Goal: Task Accomplishment & Management: Use online tool/utility

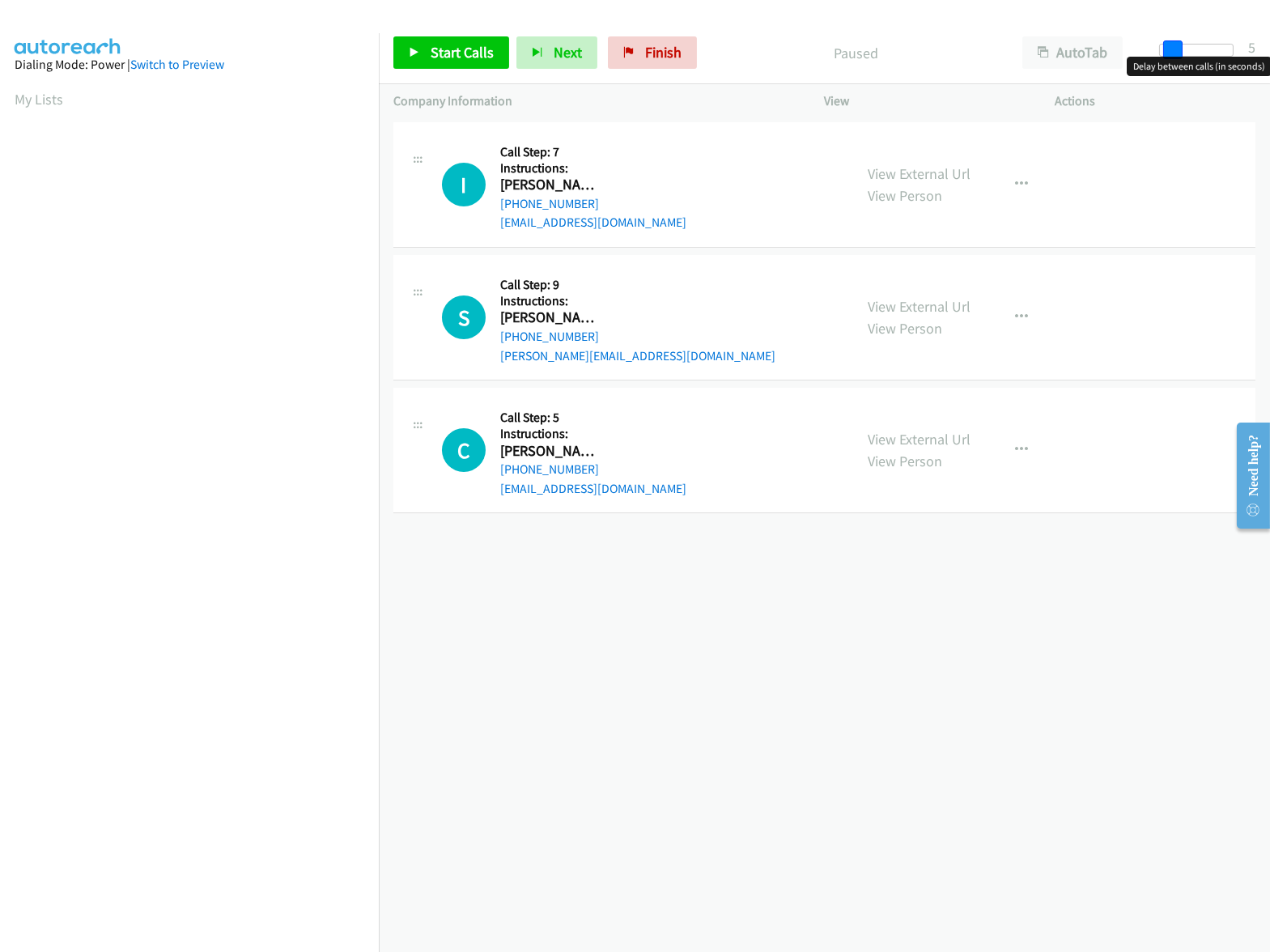
drag, startPoint x: 1165, startPoint y: 52, endPoint x: 1175, endPoint y: 52, distance: 10.0
click at [1175, 52] on span at bounding box center [1173, 50] width 19 height 19
click at [467, 58] on span "Start Calls" at bounding box center [462, 52] width 63 height 19
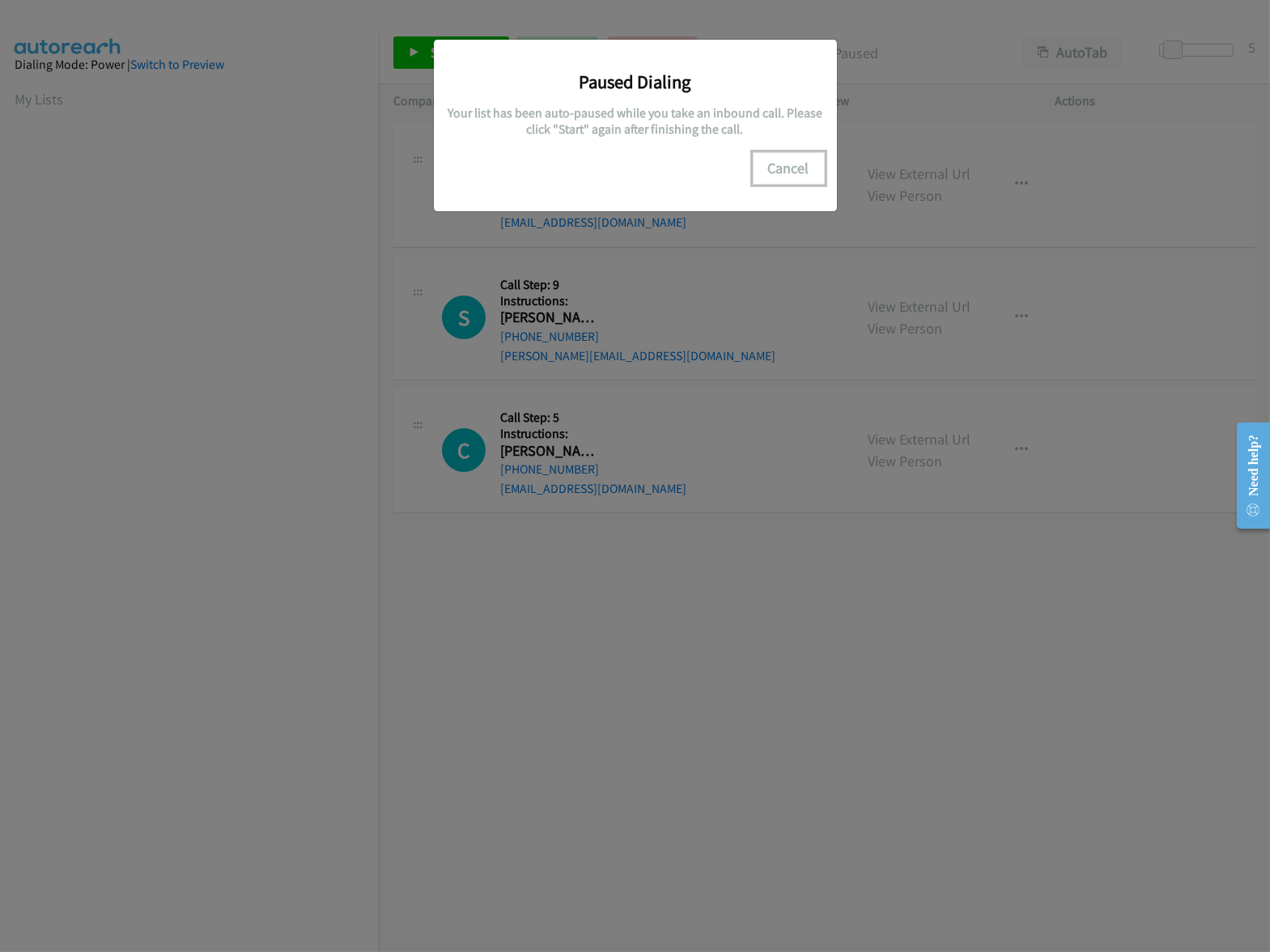
click at [798, 180] on button "Cancel" at bounding box center [788, 168] width 72 height 32
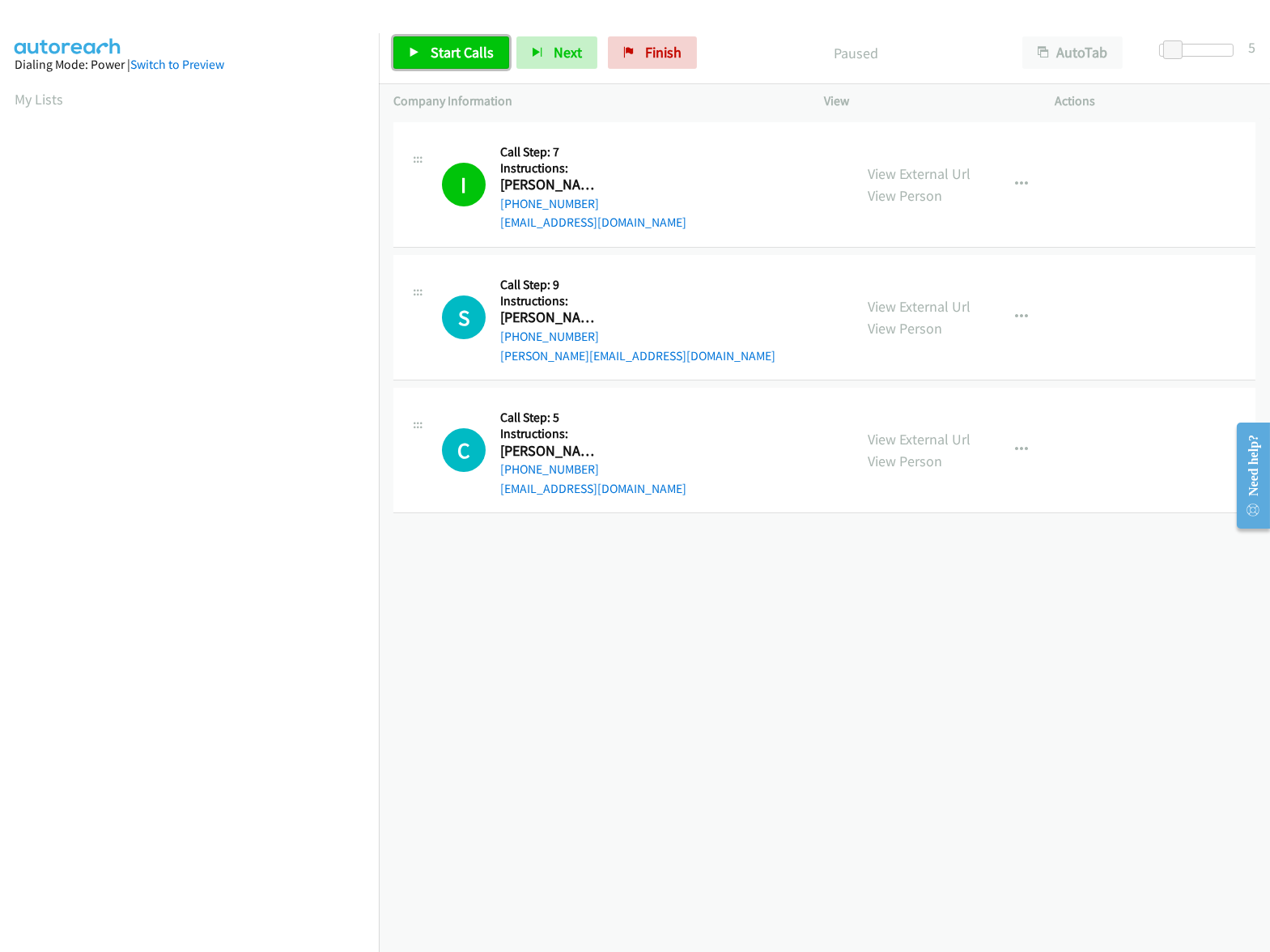
click at [474, 58] on span "Start Calls" at bounding box center [462, 52] width 63 height 19
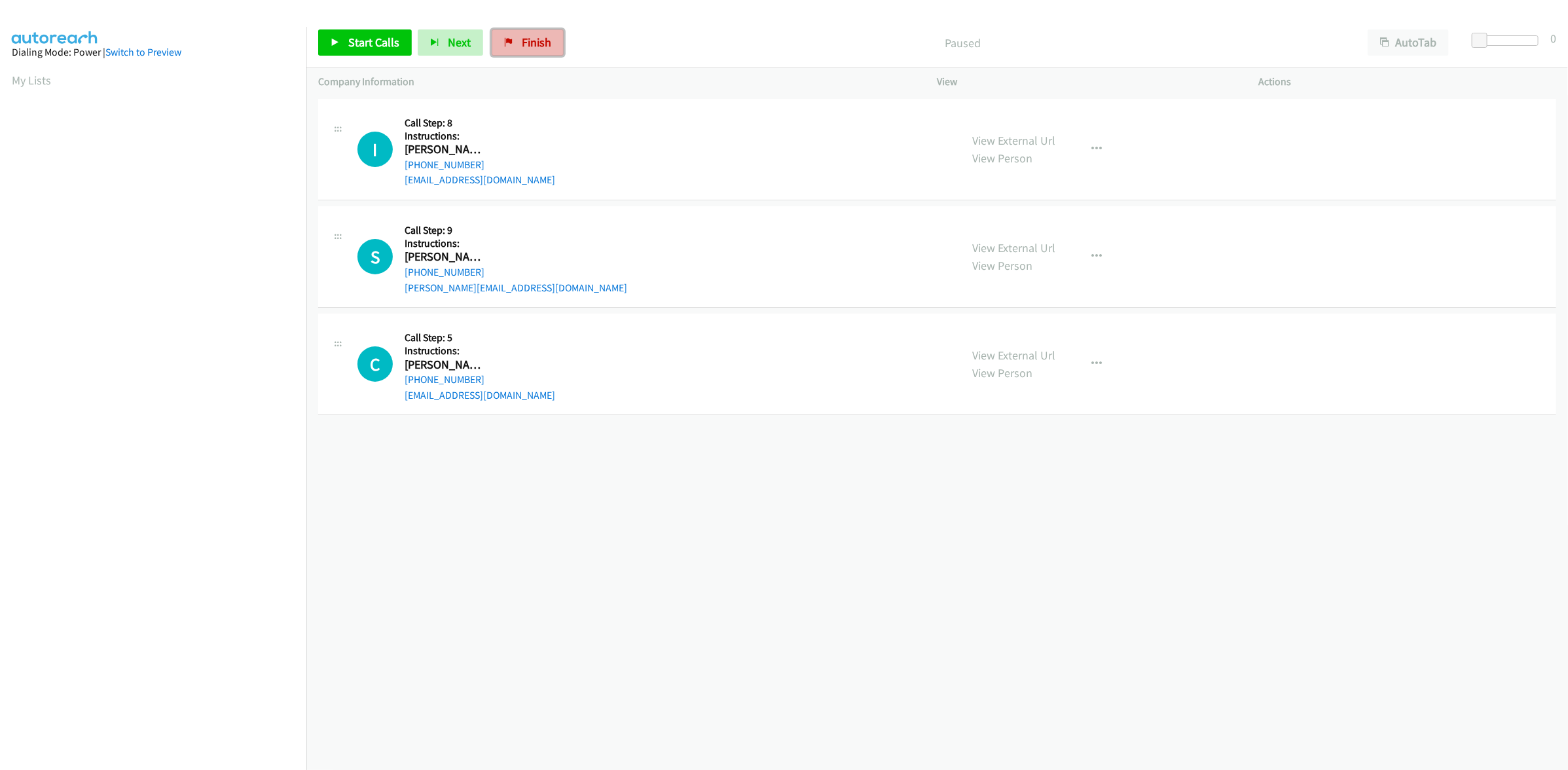
click at [504, 51] on link "Finish" at bounding box center [527, 42] width 72 height 26
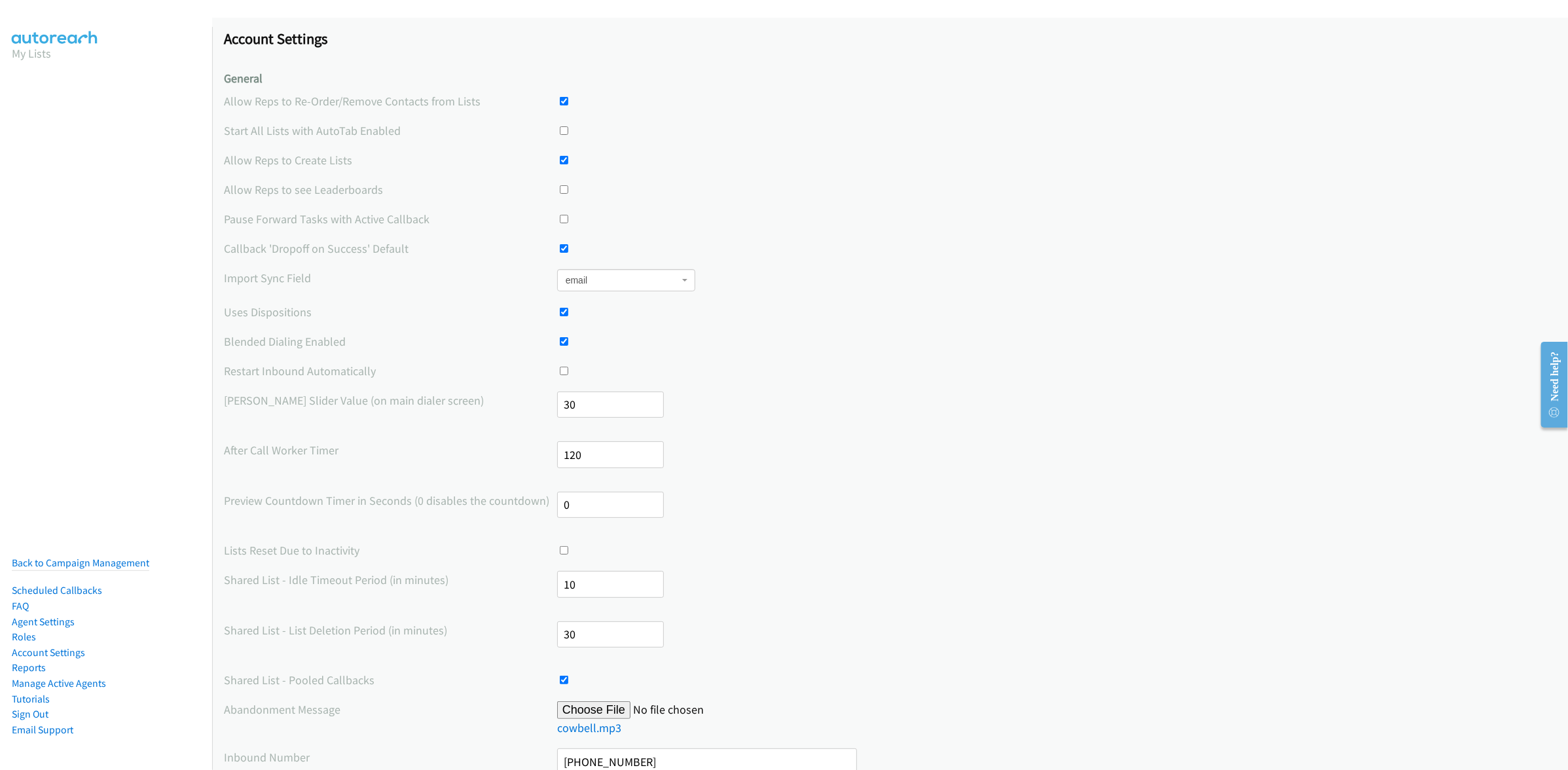
click at [566, 308] on input "checkbox" at bounding box center [564, 312] width 8 height 8
checkbox input "false"
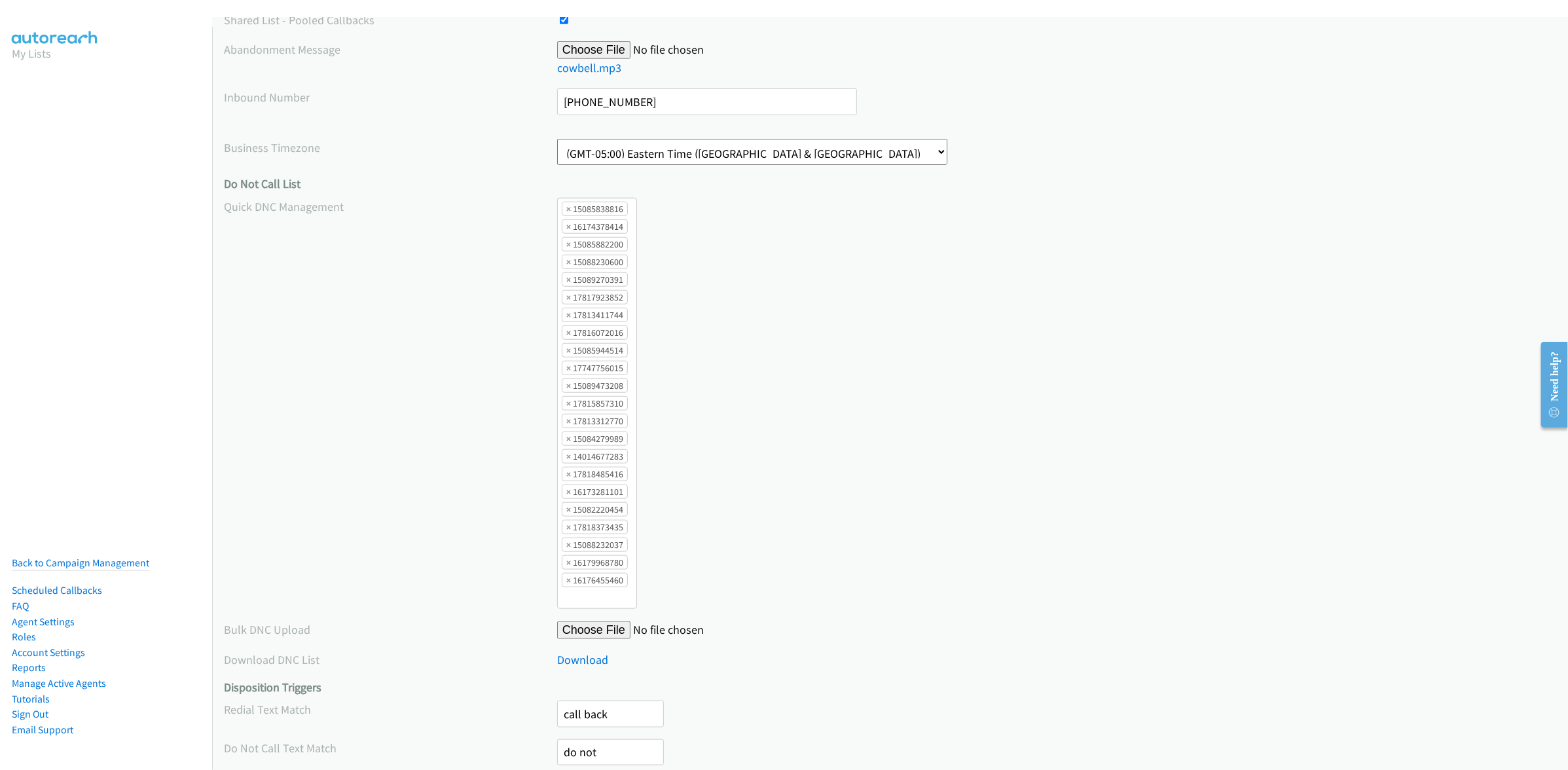
scroll to position [933, 0]
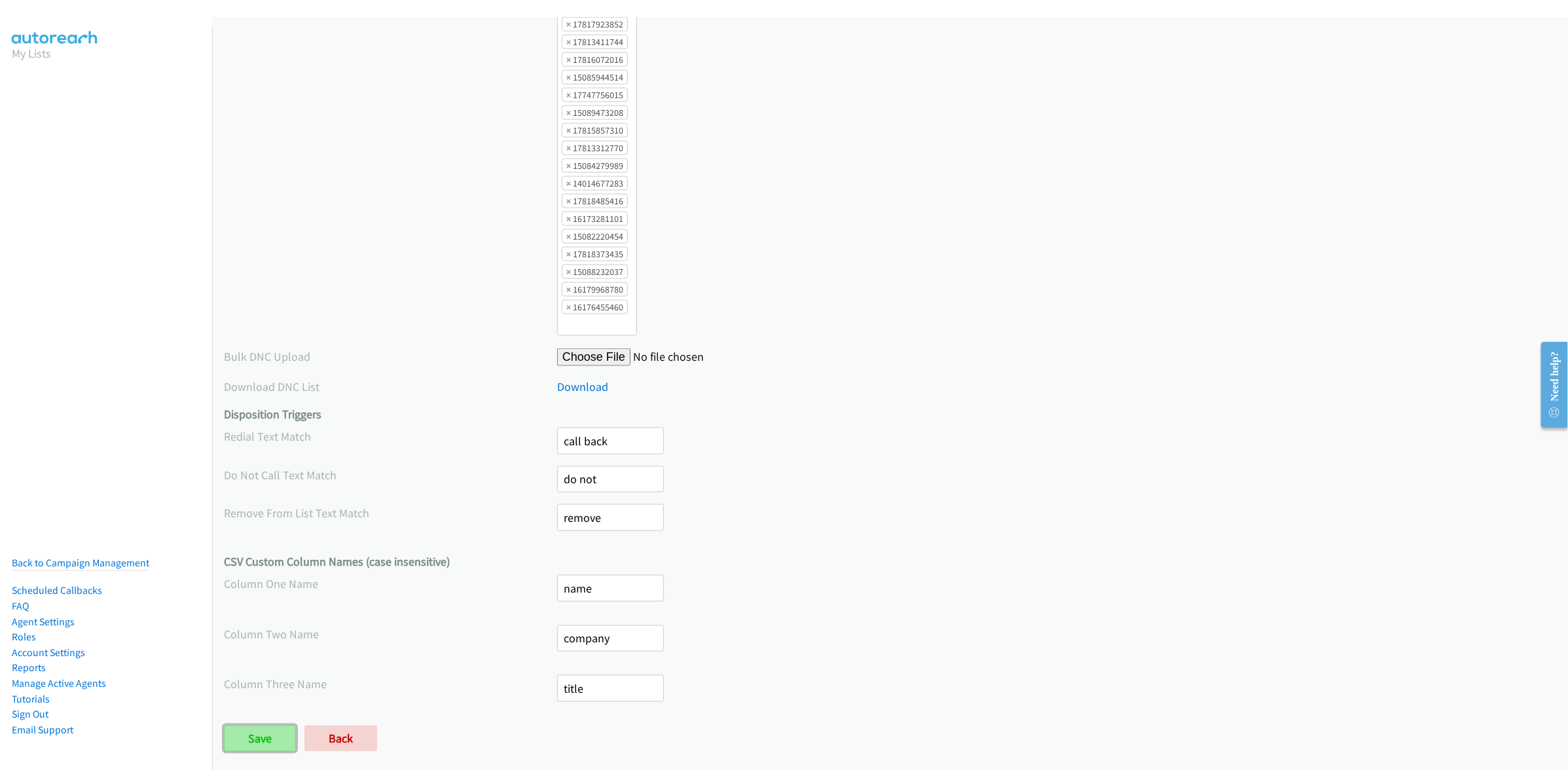
click at [273, 741] on input "Save" at bounding box center [259, 739] width 72 height 26
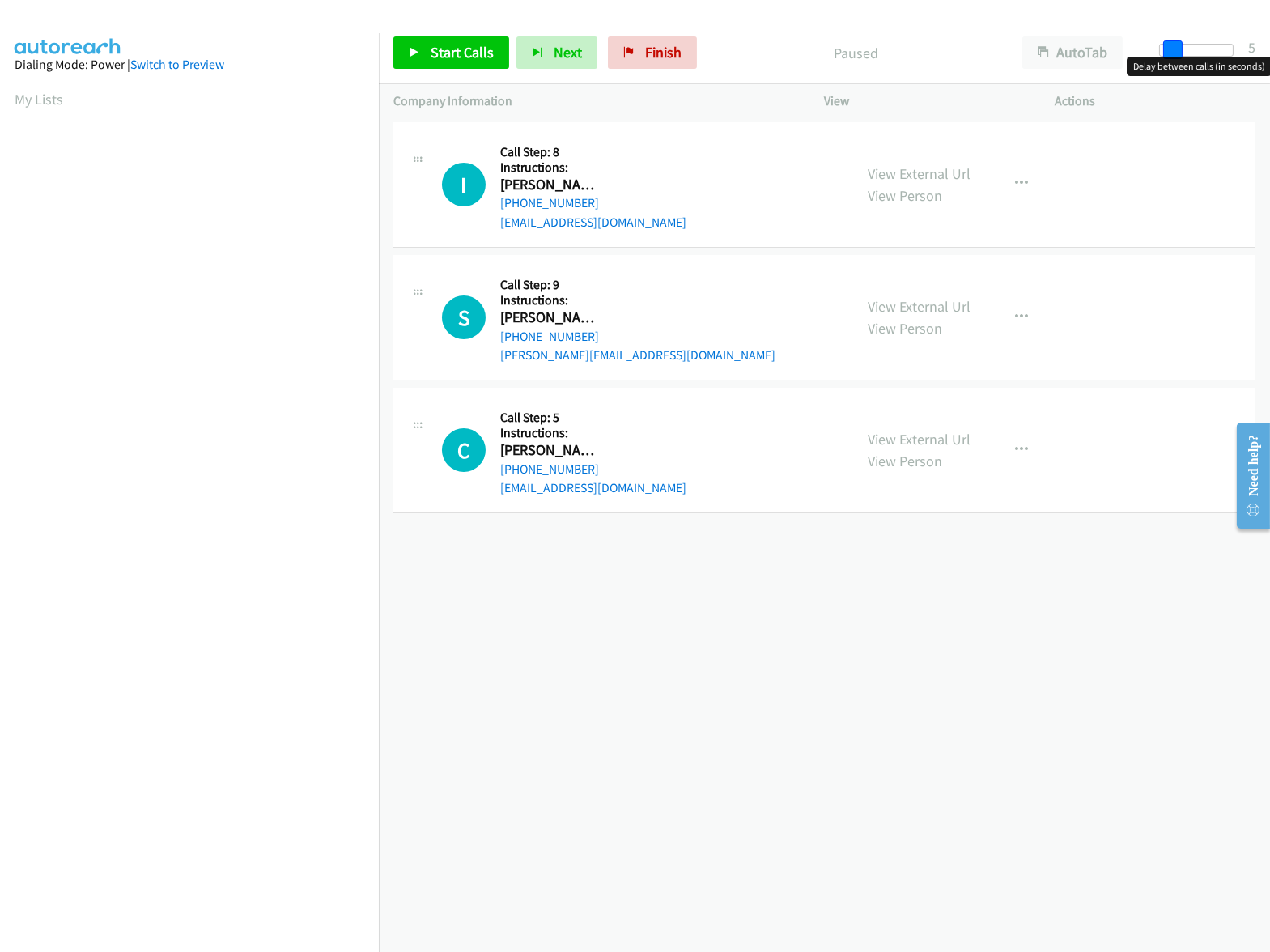
drag, startPoint x: 1160, startPoint y: 49, endPoint x: 1171, endPoint y: 49, distance: 11.0
click at [1171, 49] on span at bounding box center [1173, 50] width 19 height 19
click at [457, 59] on span "Start Calls" at bounding box center [462, 52] width 63 height 19
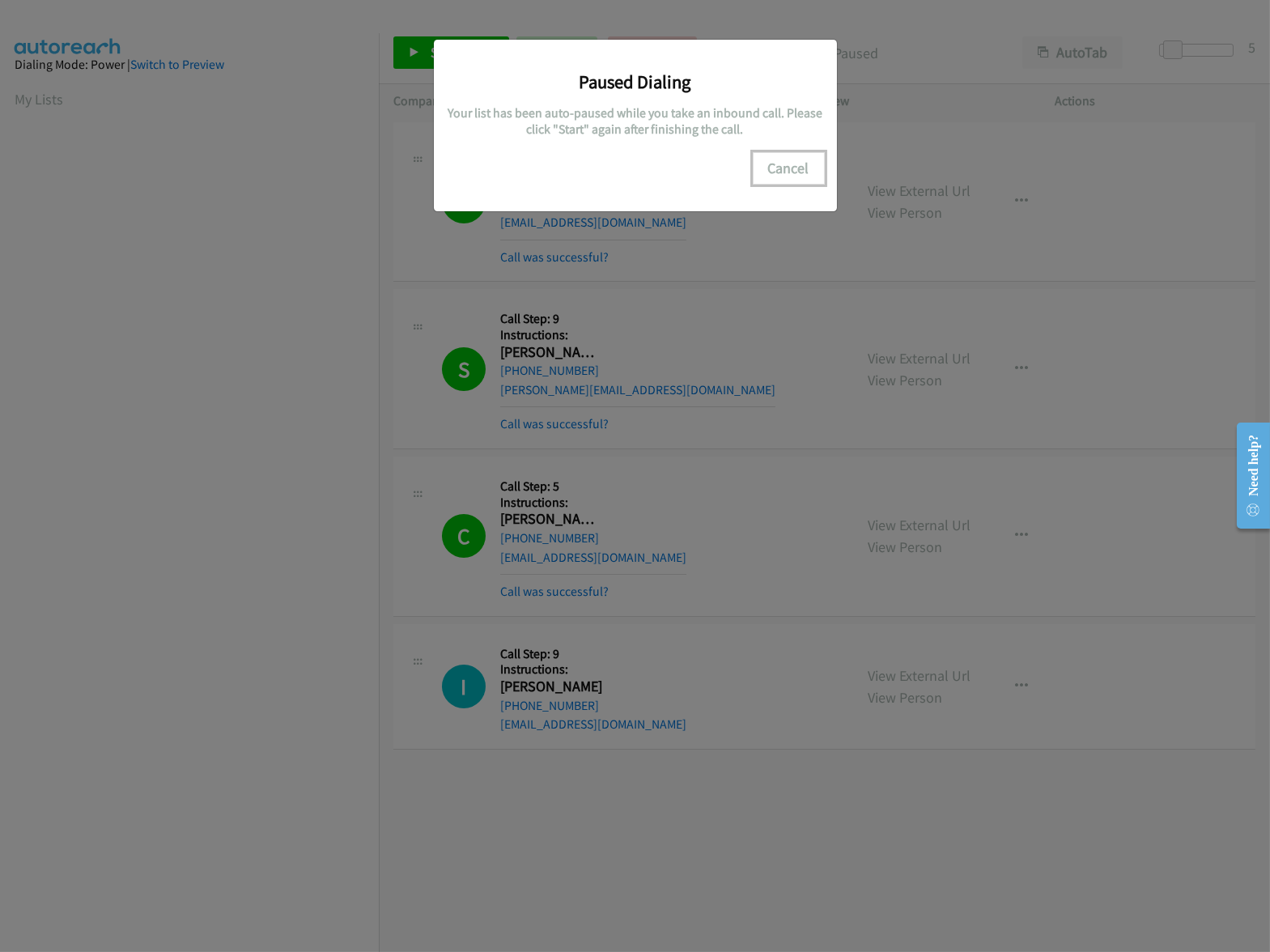
click at [789, 159] on button "Cancel" at bounding box center [788, 168] width 72 height 32
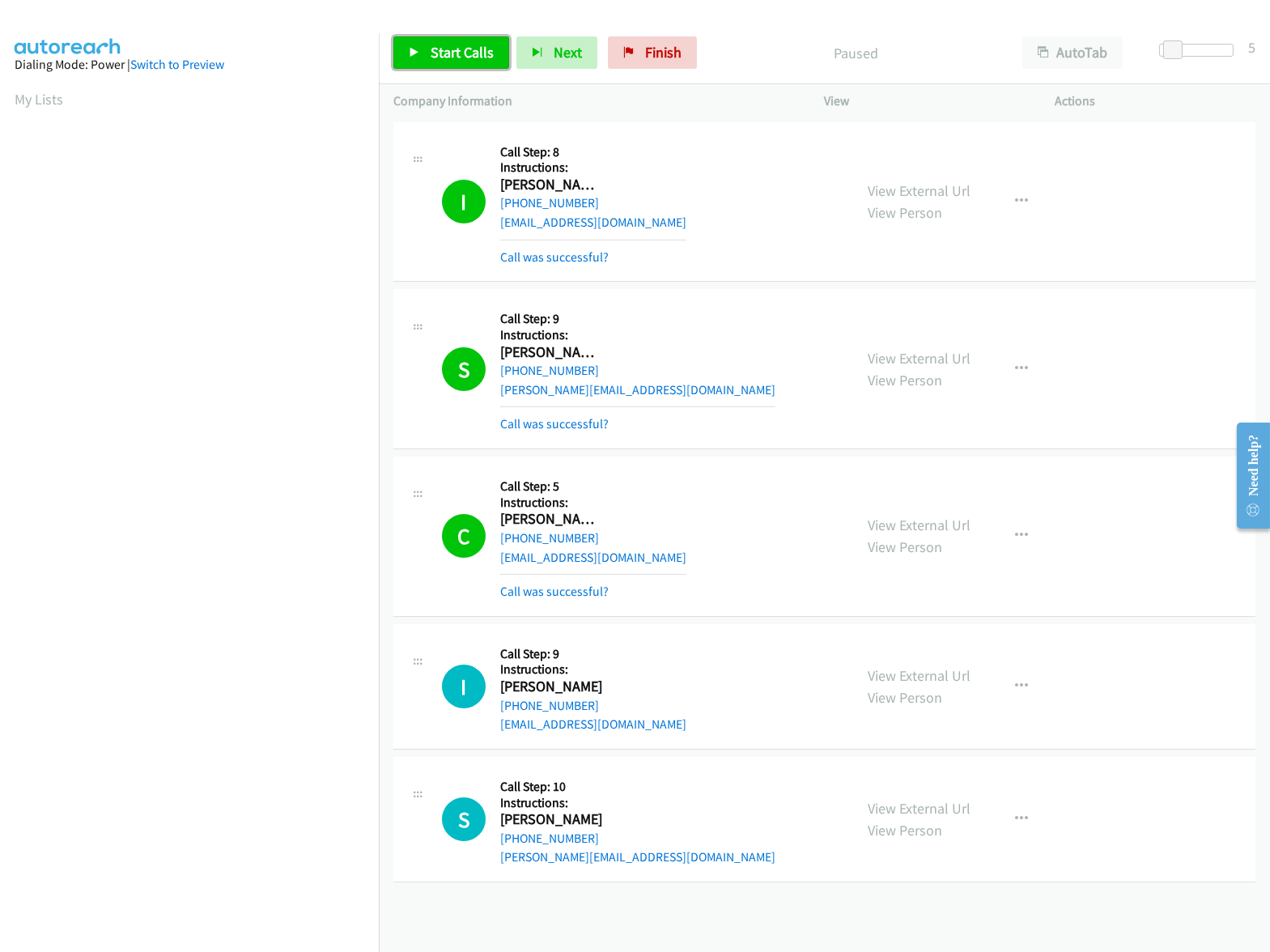
click at [452, 50] on span "Start Calls" at bounding box center [462, 52] width 63 height 19
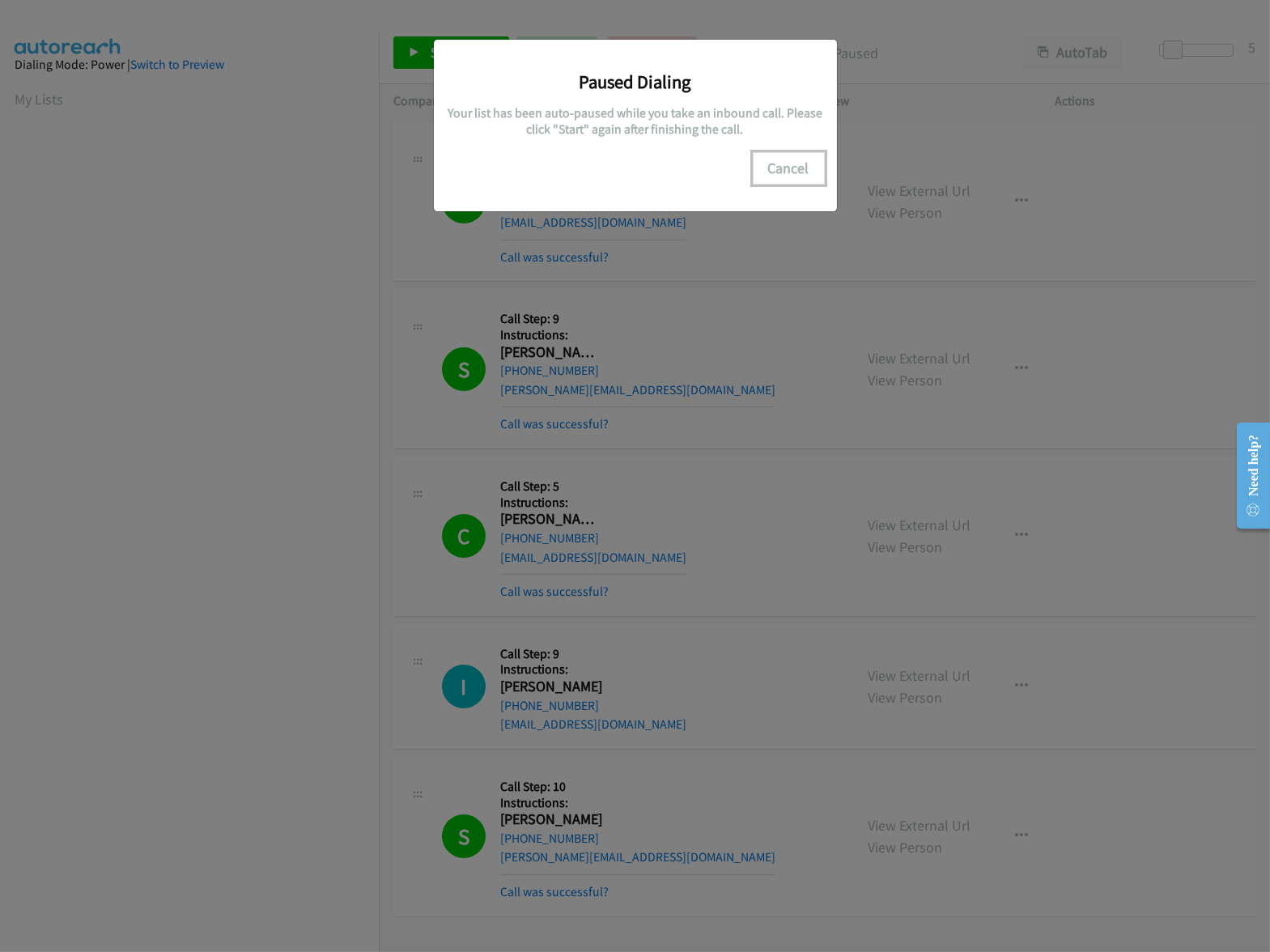
click at [802, 167] on button "Cancel" at bounding box center [788, 168] width 72 height 32
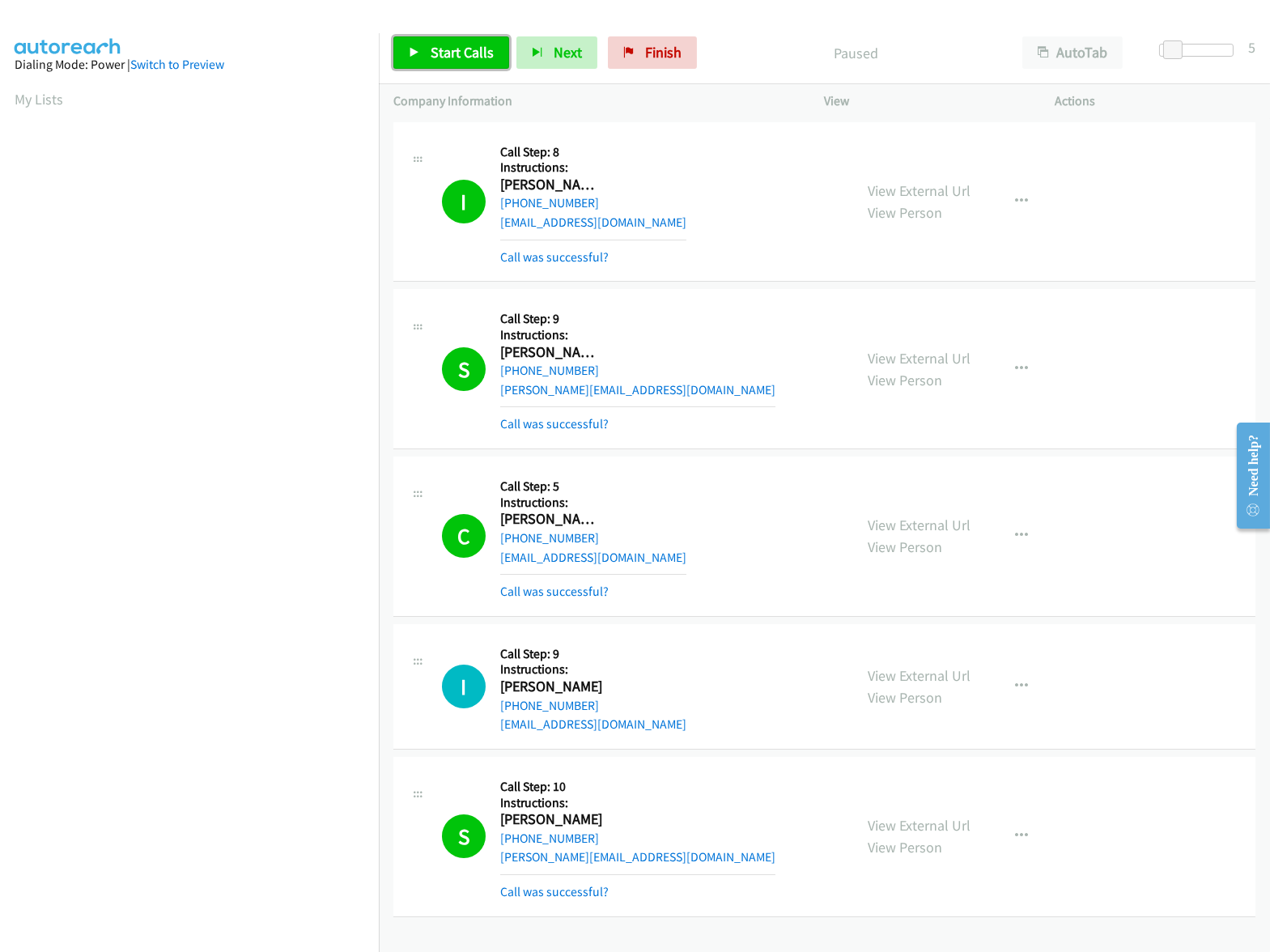
click at [490, 53] on span "Start Calls" at bounding box center [462, 52] width 63 height 19
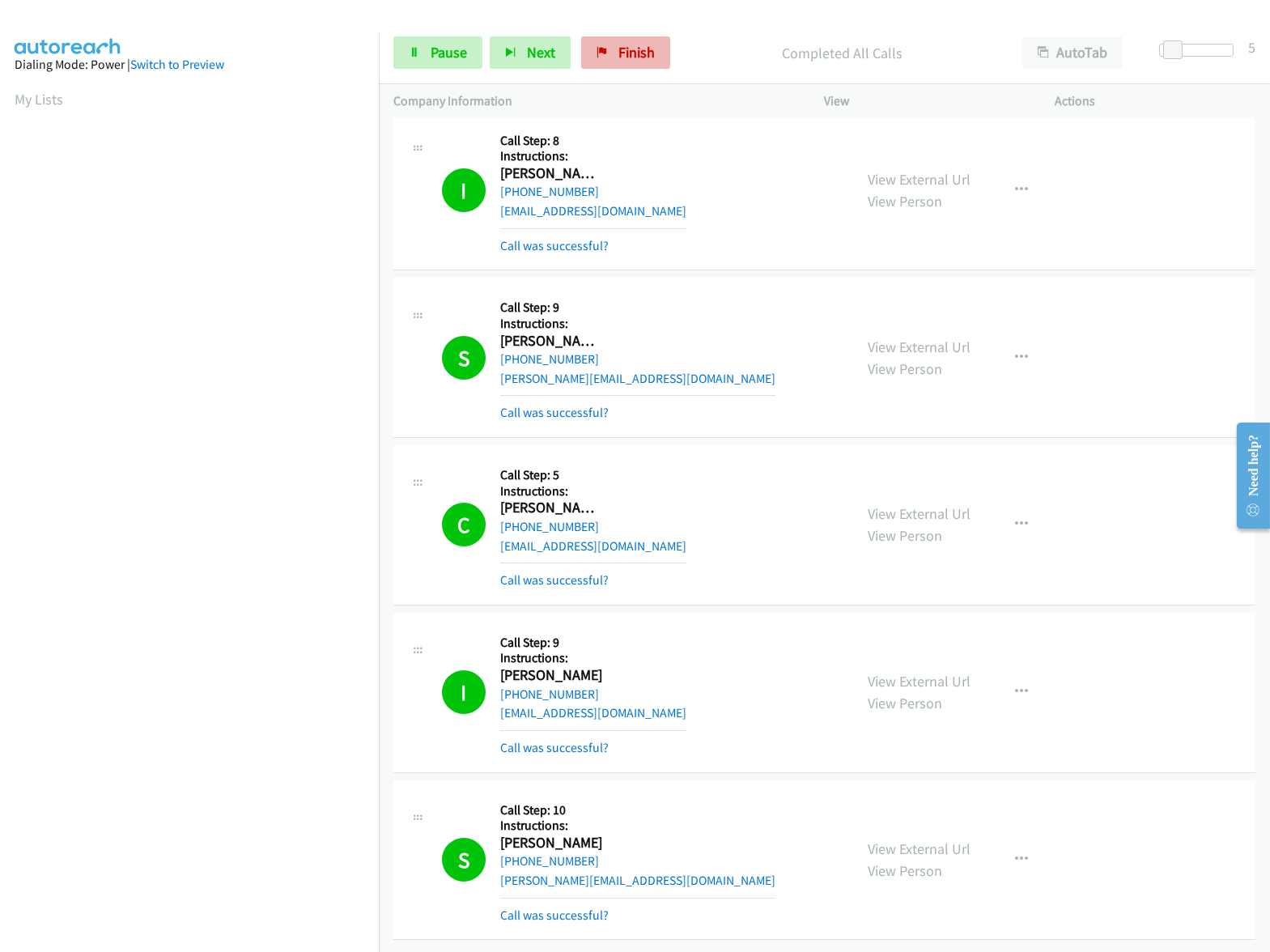
scroll to position [9, 0]
click at [642, 66] on link "Finish" at bounding box center [625, 52] width 89 height 32
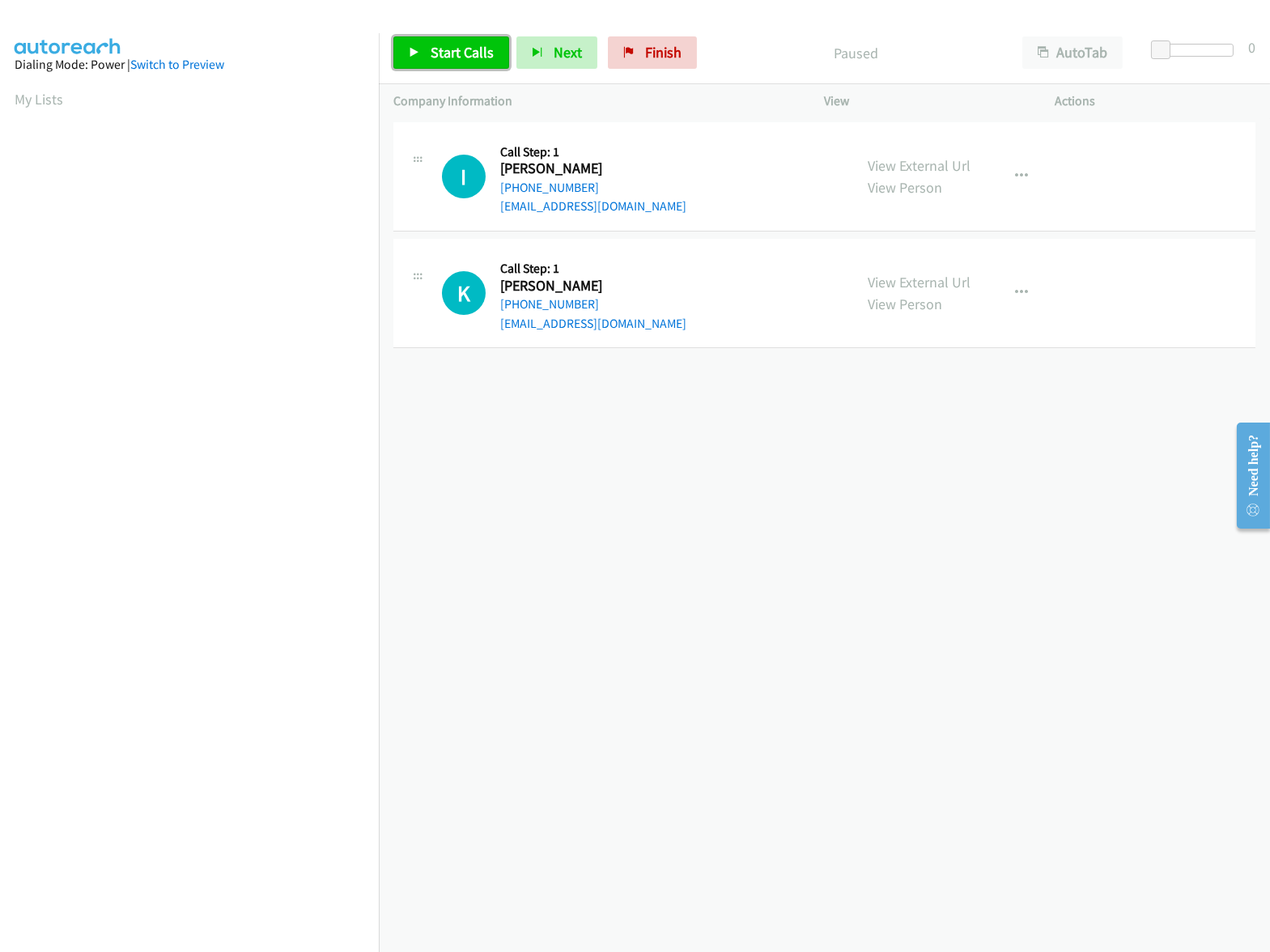
click at [462, 54] on span "Start Calls" at bounding box center [462, 52] width 63 height 19
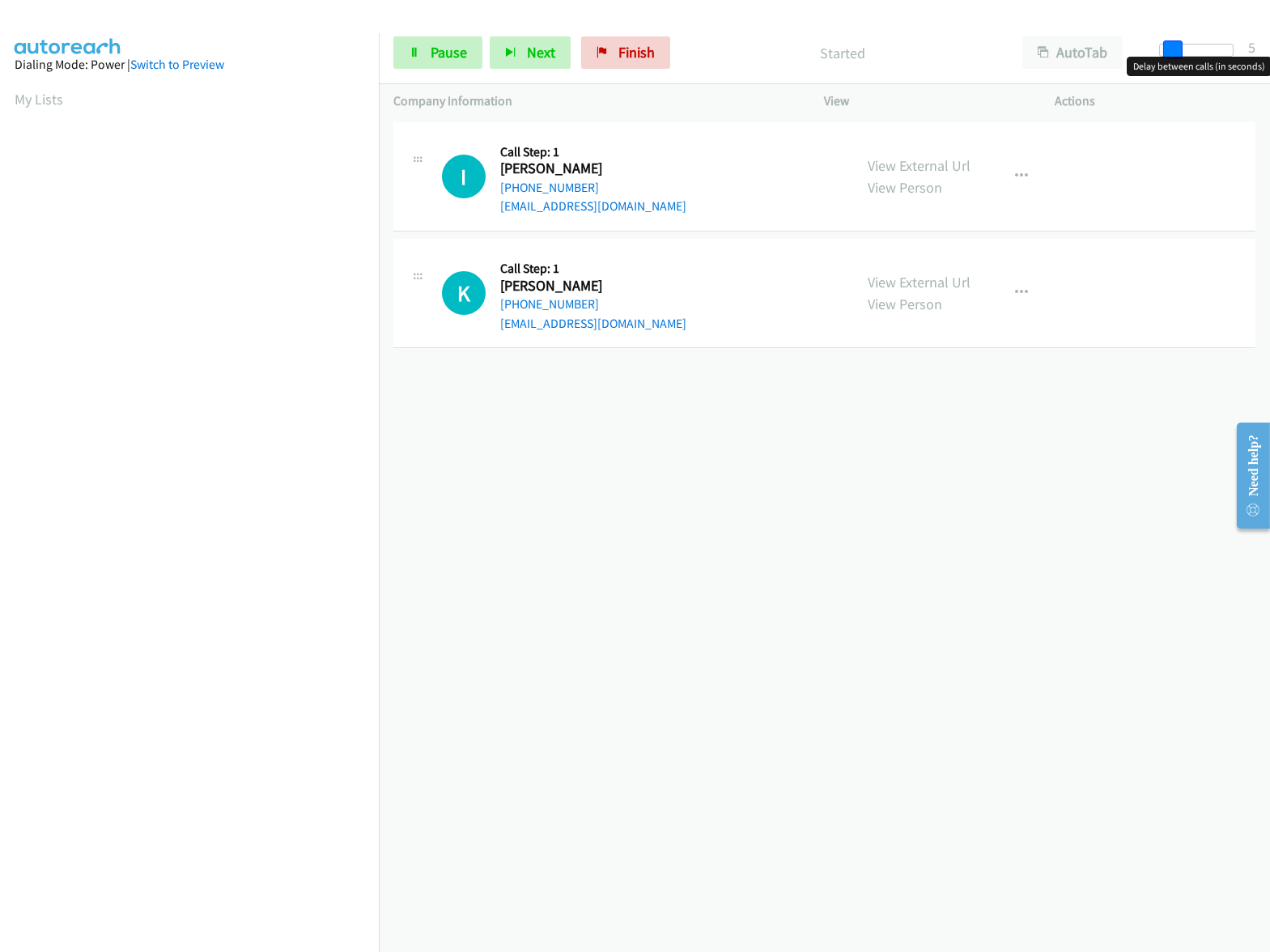
drag, startPoint x: 1168, startPoint y: 45, endPoint x: 1179, endPoint y: 45, distance: 11.0
click at [1179, 45] on span at bounding box center [1173, 50] width 19 height 19
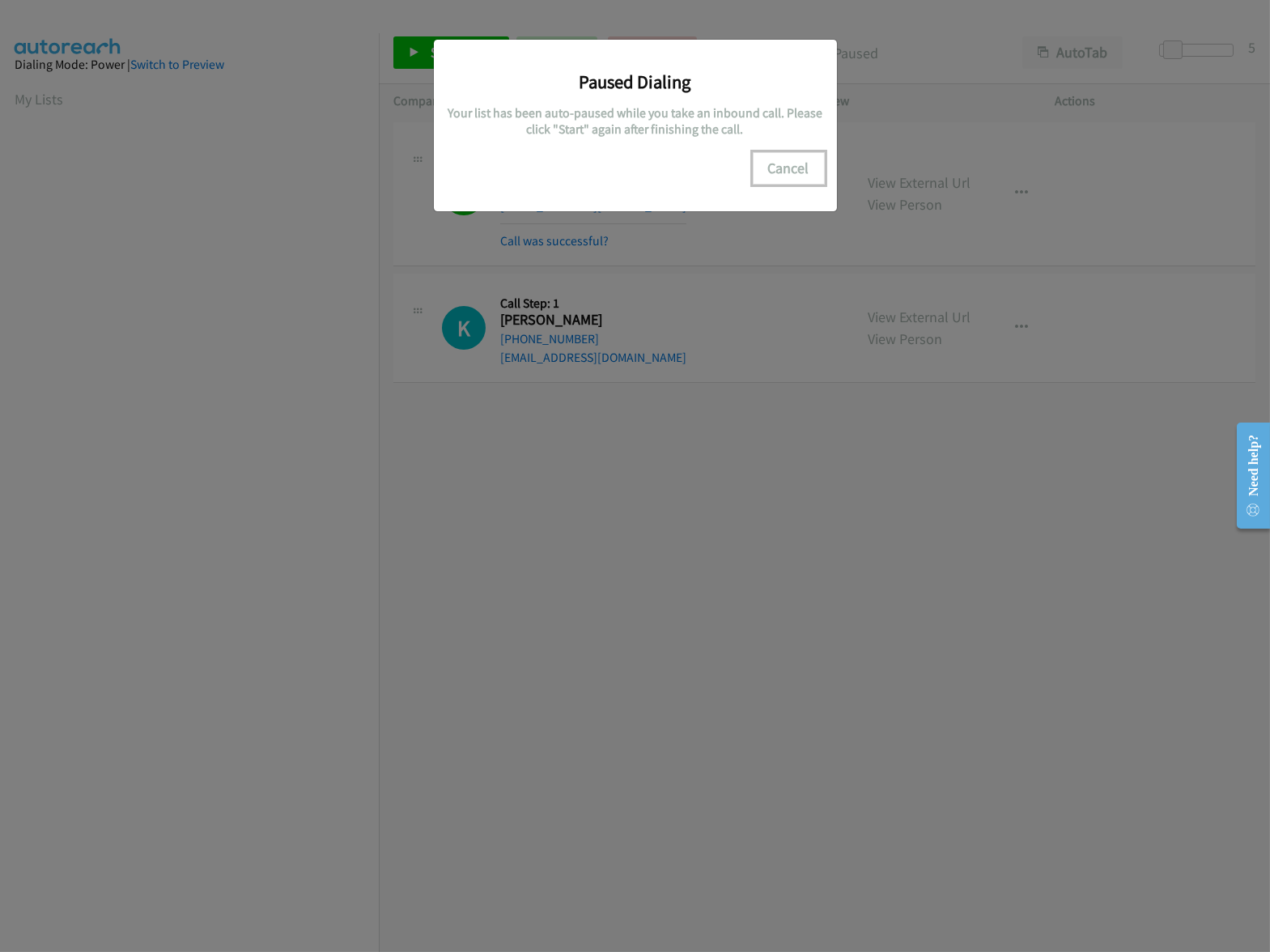
click at [786, 173] on button "Cancel" at bounding box center [788, 168] width 72 height 32
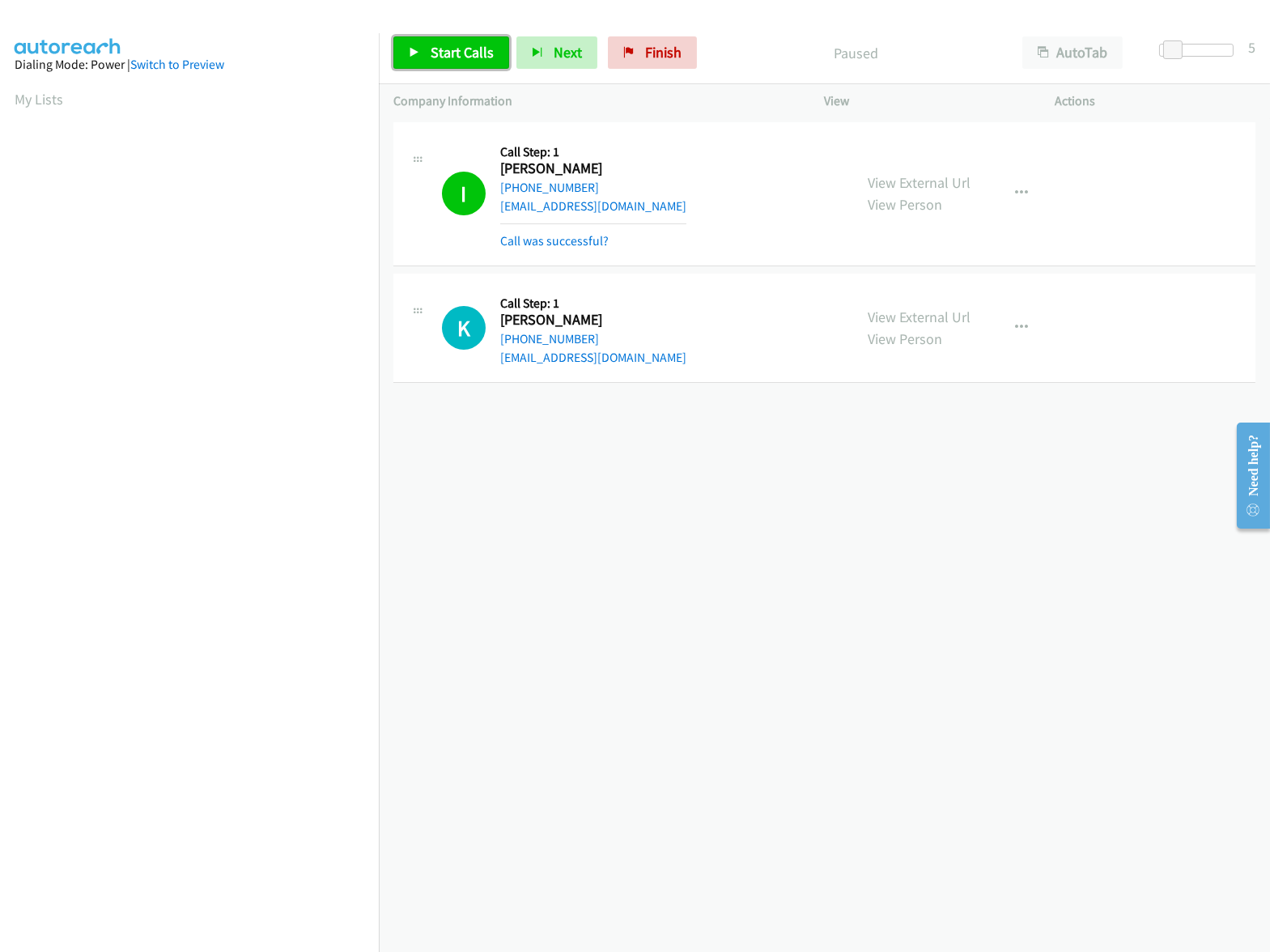
click at [454, 62] on link "Start Calls" at bounding box center [451, 52] width 116 height 32
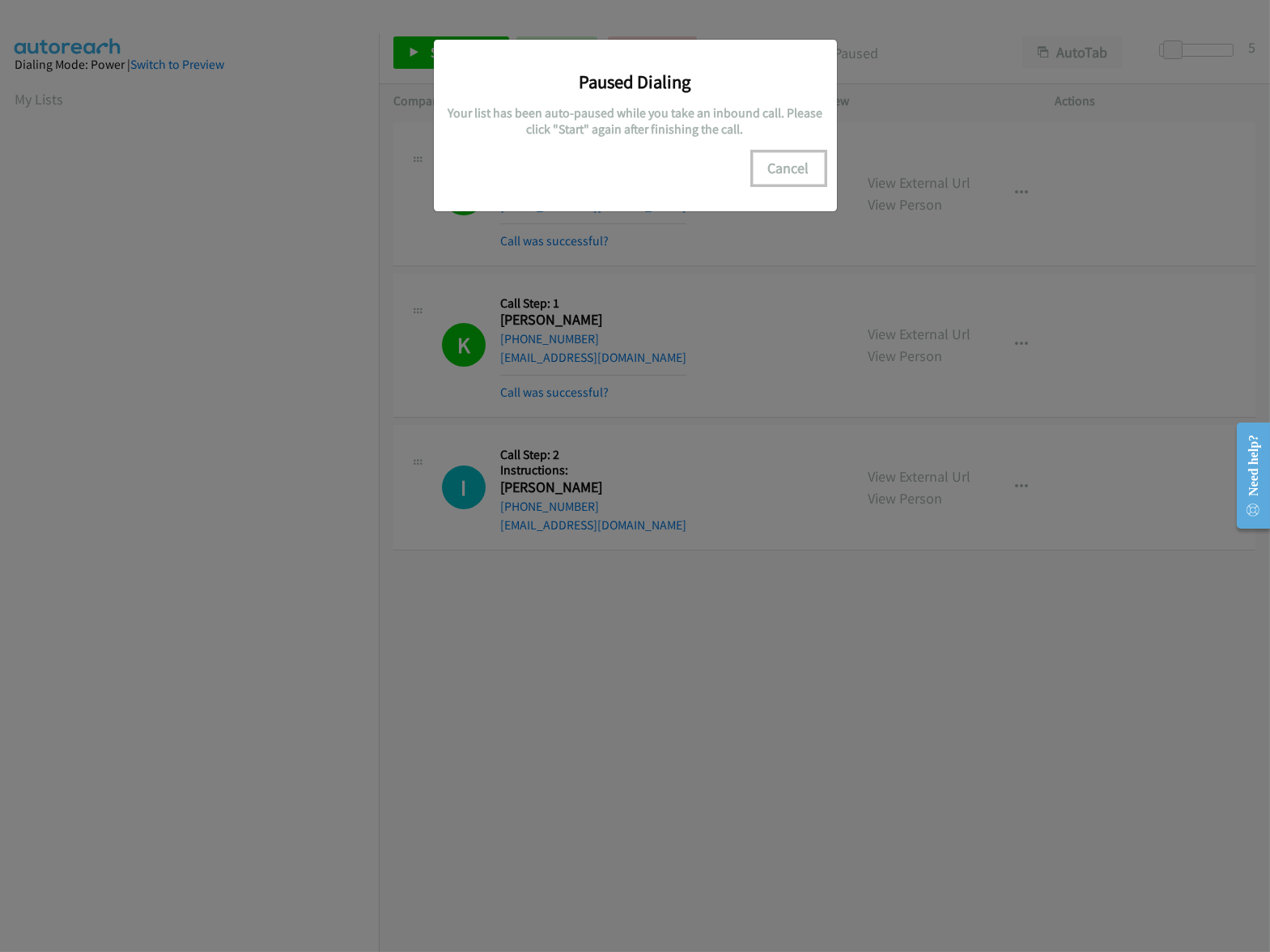
click at [800, 173] on button "Cancel" at bounding box center [788, 168] width 72 height 32
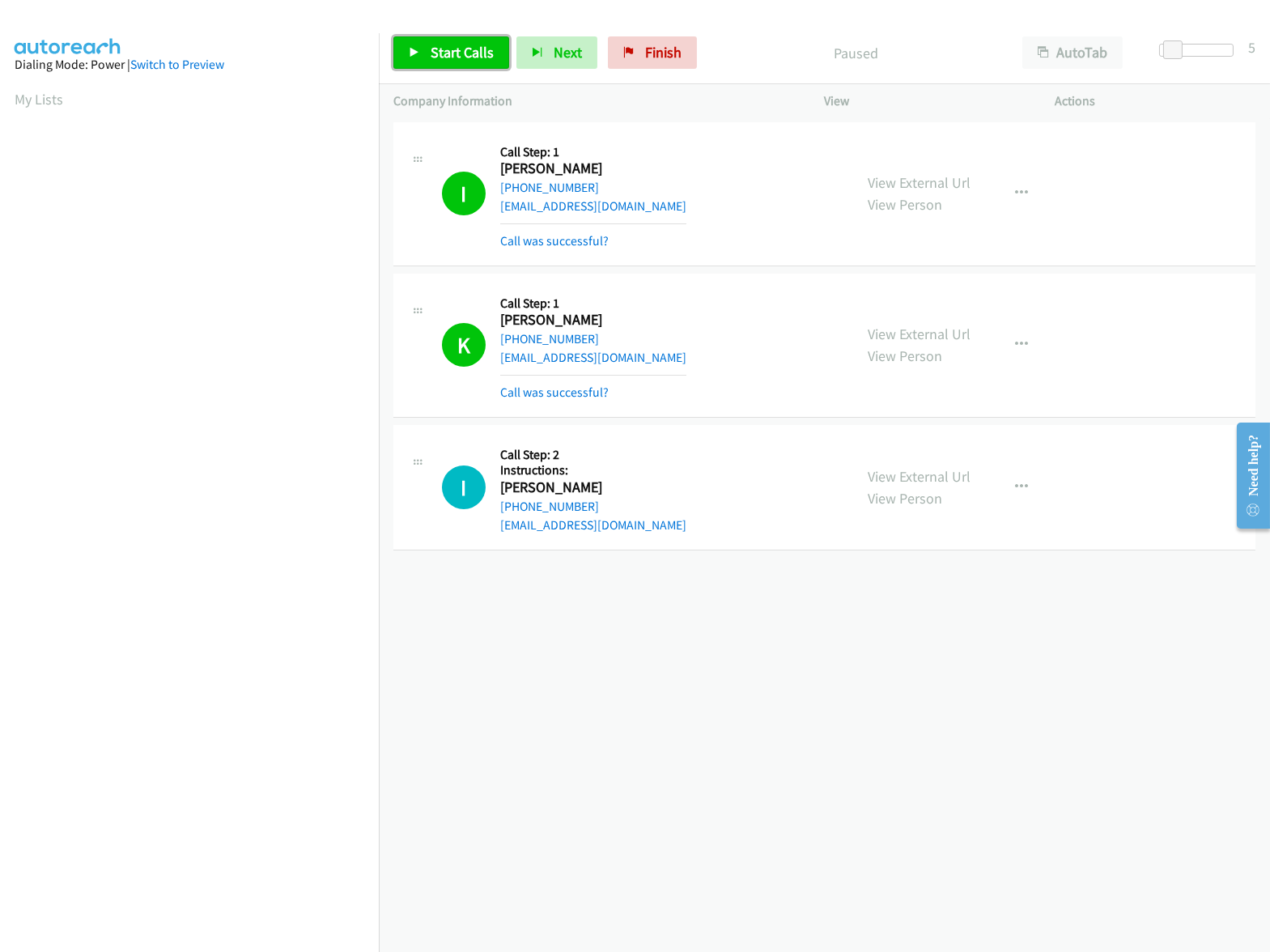
click at [479, 52] on span "Start Calls" at bounding box center [462, 52] width 63 height 19
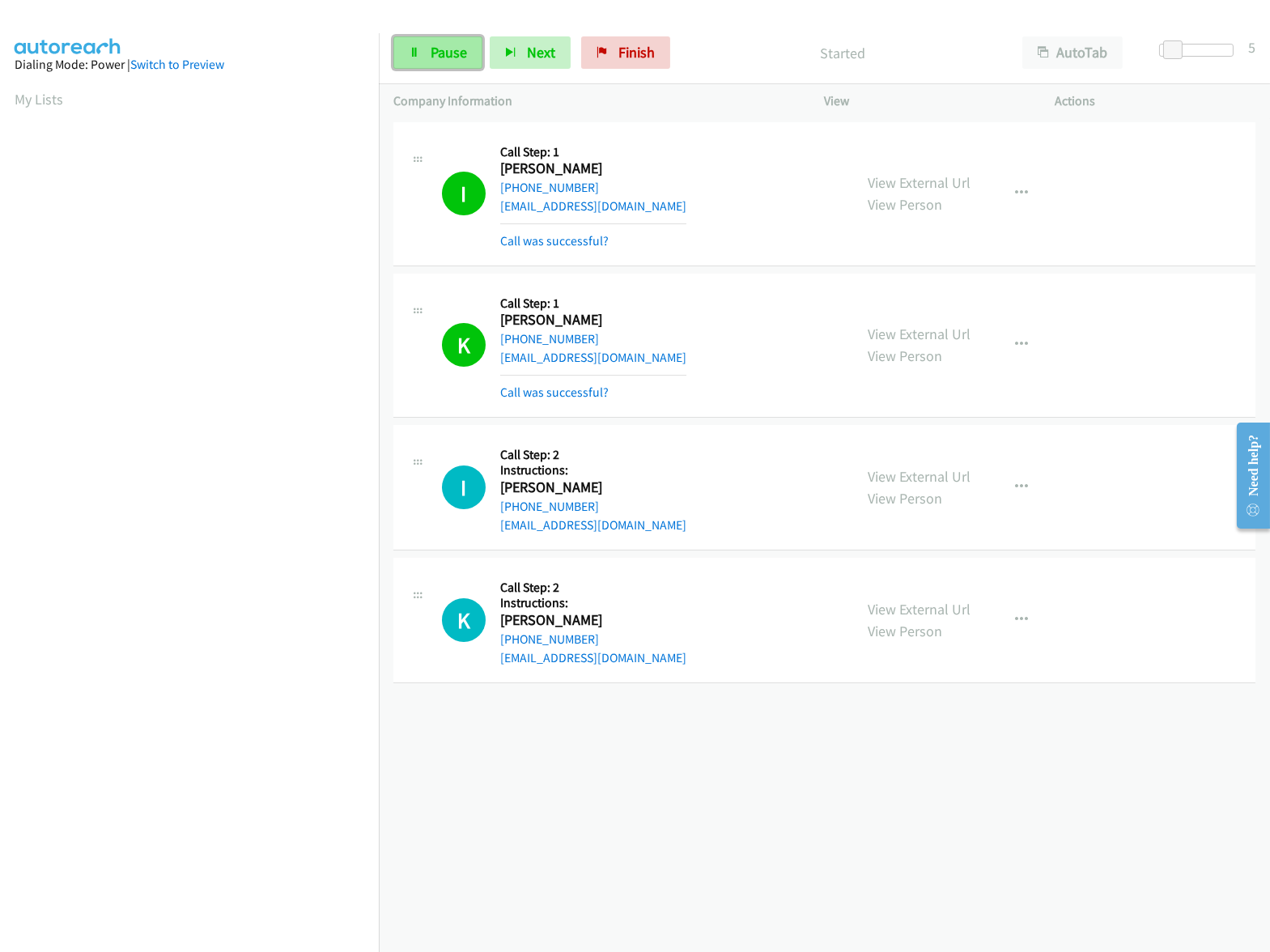
click at [425, 42] on link "Pause" at bounding box center [437, 52] width 89 height 32
click at [665, 62] on link "Finish" at bounding box center [652, 52] width 89 height 32
